Goal: Task Accomplishment & Management: Manage account settings

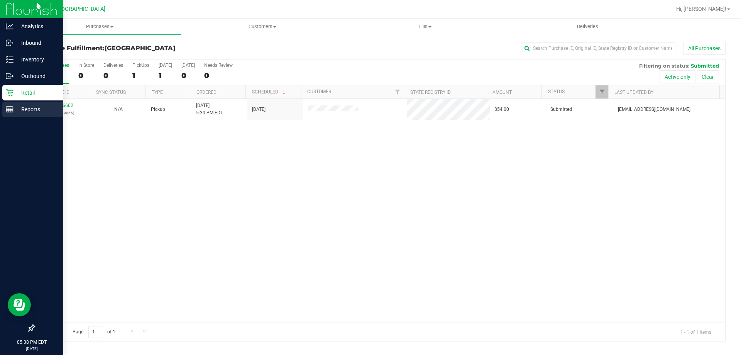
click at [13, 116] on div "Reports" at bounding box center [32, 109] width 61 height 15
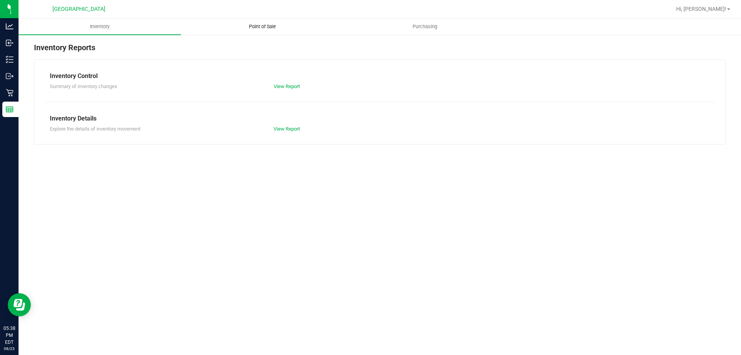
click at [248, 29] on span "Point of Sale" at bounding box center [263, 26] width 48 height 7
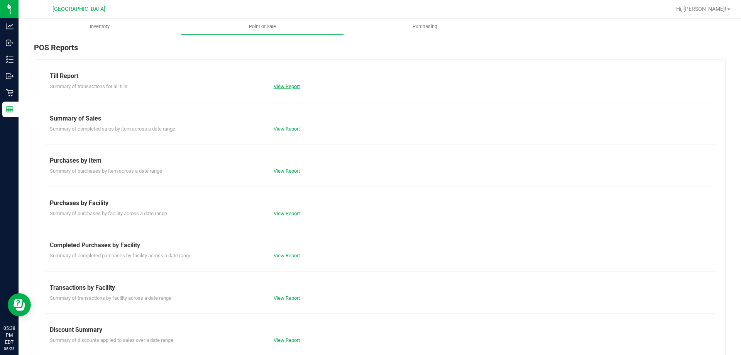
click at [285, 87] on link "View Report" at bounding box center [287, 86] width 26 height 6
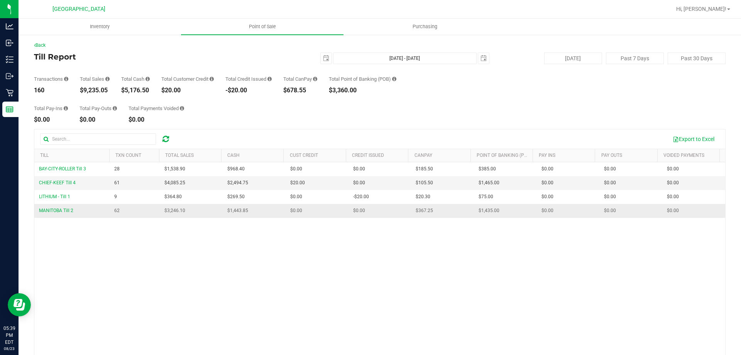
click at [242, 210] on span "$1,443.85" at bounding box center [237, 210] width 21 height 7
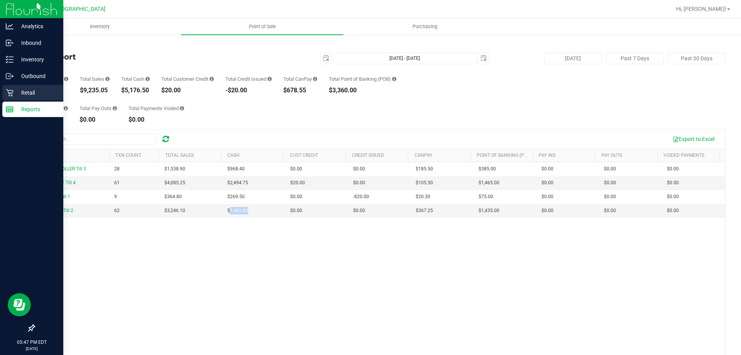
click at [16, 93] on p "Retail" at bounding box center [37, 92] width 46 height 9
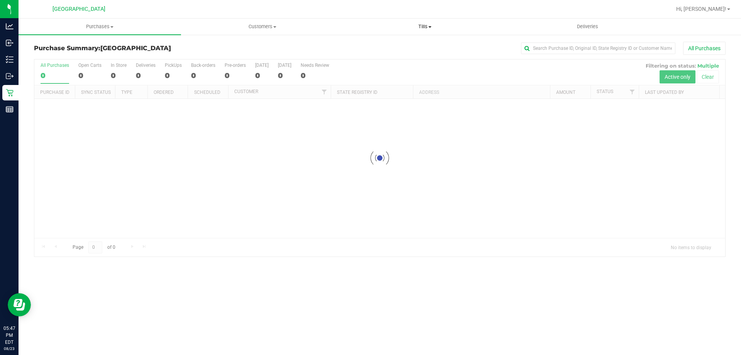
click at [426, 26] on span "Tills" at bounding box center [425, 26] width 162 height 7
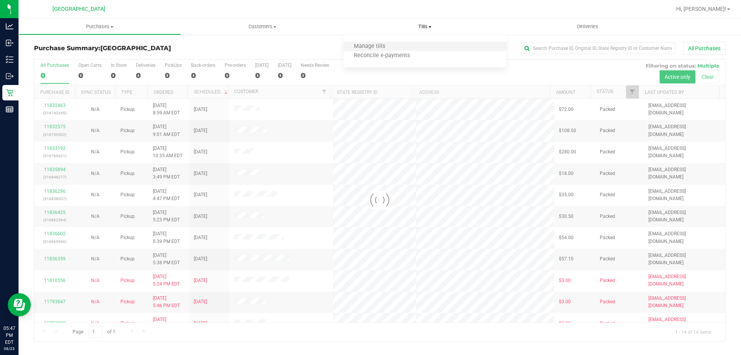
click at [400, 43] on li "Manage tills" at bounding box center [425, 46] width 162 height 9
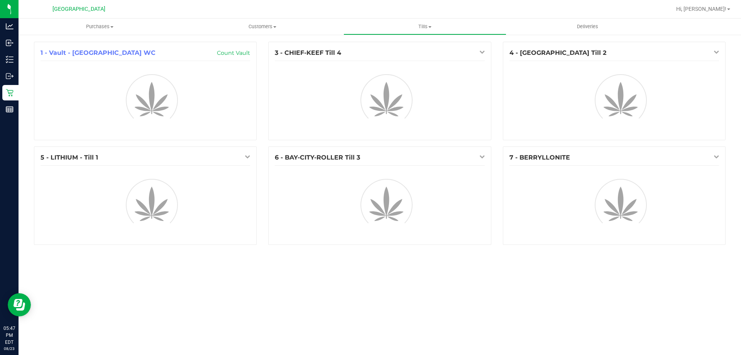
drag, startPoint x: 498, startPoint y: 74, endPoint x: 502, endPoint y: 68, distance: 6.9
click at [502, 69] on div "4 - [GEOGRAPHIC_DATA] Till 2" at bounding box center [614, 94] width 234 height 105
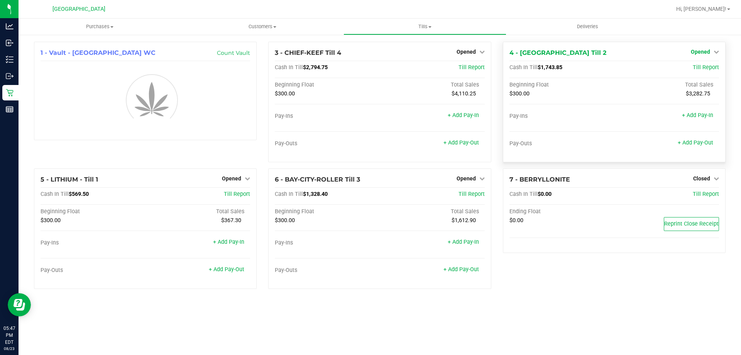
click at [711, 52] on link "Opened" at bounding box center [705, 52] width 28 height 6
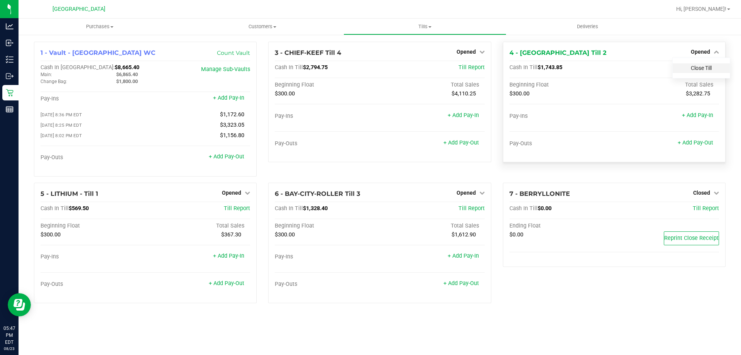
click at [697, 70] on link "Close Till" at bounding box center [701, 68] width 21 height 6
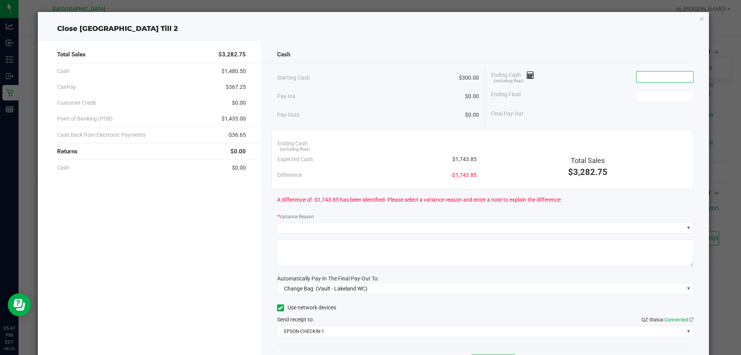
click at [665, 73] on input at bounding box center [664, 76] width 57 height 11
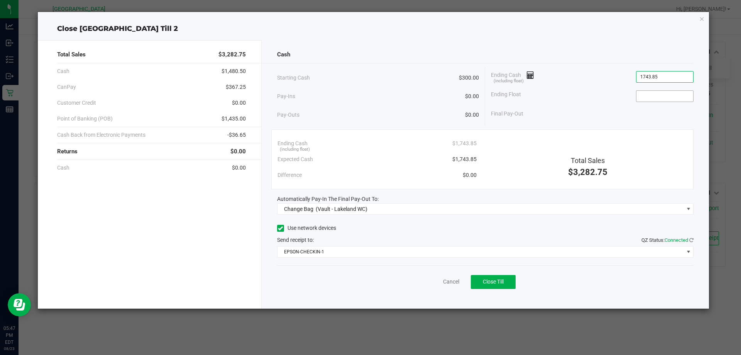
type input "$1,743.85"
click at [663, 98] on input at bounding box center [664, 96] width 57 height 11
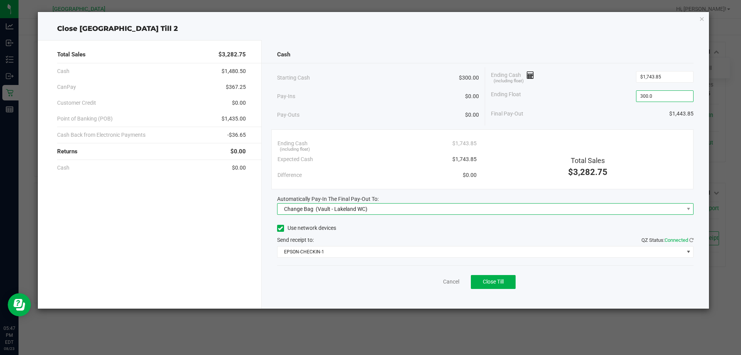
type input "$300.00"
click at [393, 211] on span "Change Bag (Vault - Lakeland WC)" at bounding box center [481, 208] width 406 height 11
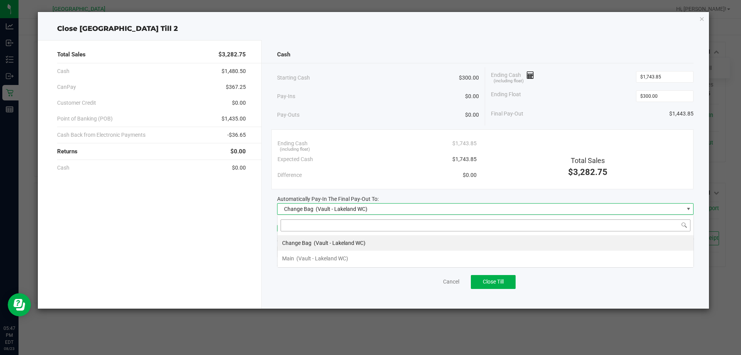
scroll to position [12, 416]
drag, startPoint x: 326, startPoint y: 236, endPoint x: 325, endPoint y: 240, distance: 3.9
click at [325, 237] on div "Change Bag (Vault - Lakeland WC)" at bounding box center [323, 243] width 83 height 14
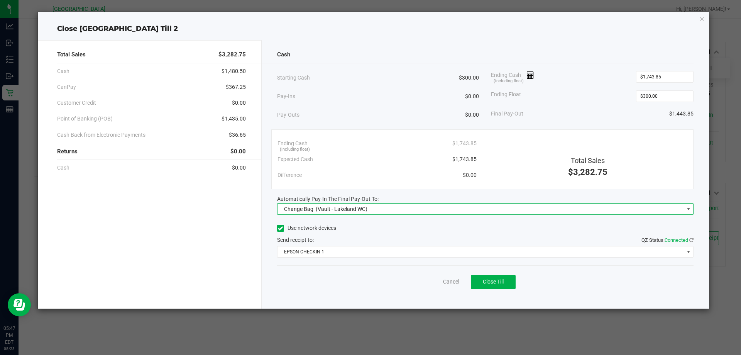
click at [333, 206] on span "(Vault - Lakeland WC)" at bounding box center [342, 209] width 52 height 6
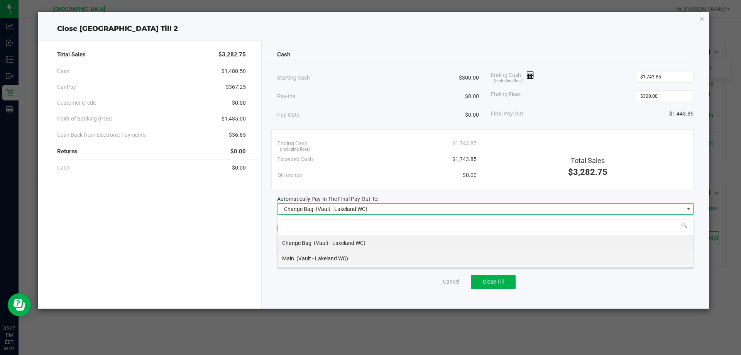
click at [315, 257] on span "(Vault - Lakeland WC)" at bounding box center [322, 258] width 52 height 6
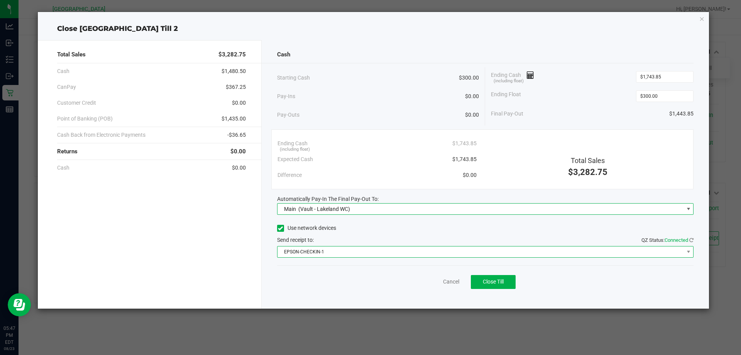
click at [323, 250] on span "EPSON-CHECKIN-1" at bounding box center [481, 251] width 406 height 11
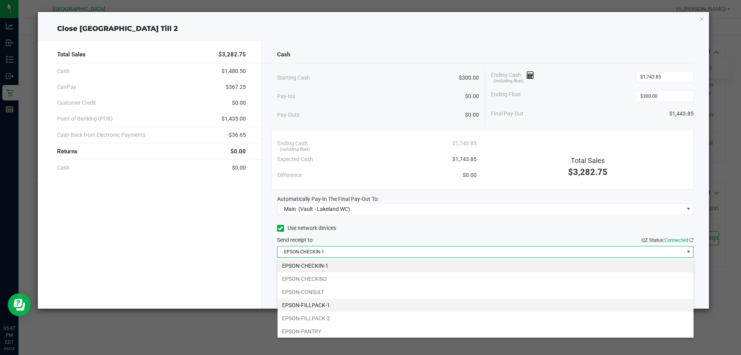
click at [335, 307] on li "EPSON-FILLPACK-1" at bounding box center [486, 304] width 416 height 13
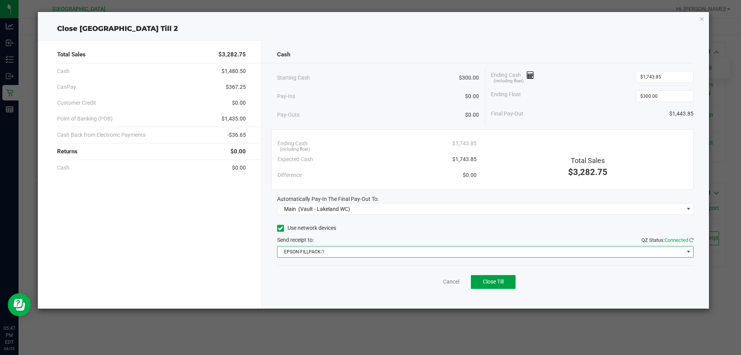
click at [489, 285] on button "Close Till" at bounding box center [493, 282] width 45 height 14
